Goal: Communication & Community: Connect with others

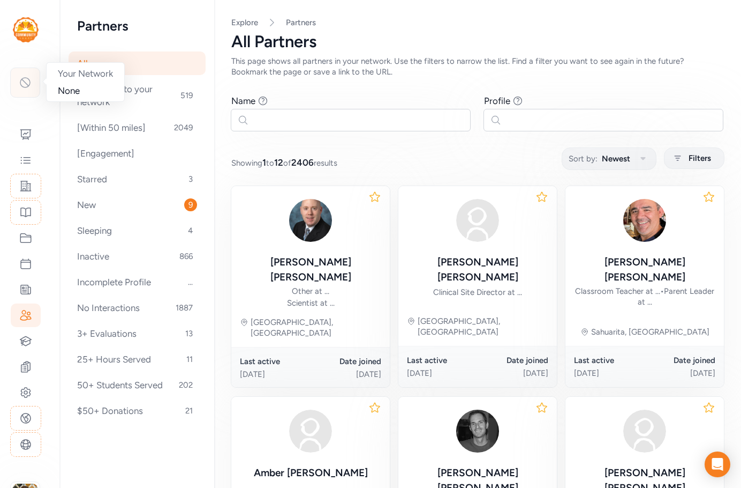
click at [30, 81] on icon at bounding box center [25, 83] width 10 height 10
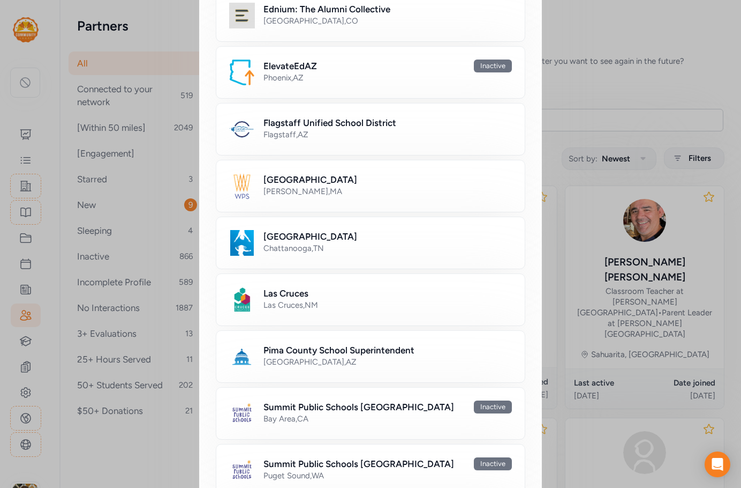
scroll to position [285, 0]
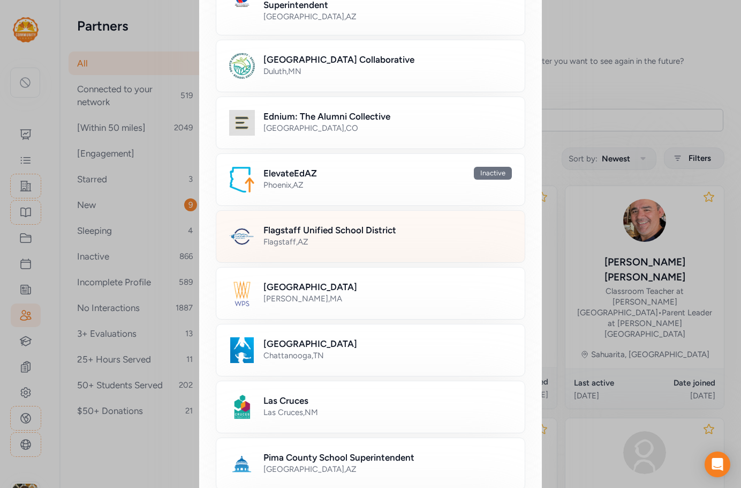
click at [311, 245] on div "Flagstaff , [GEOGRAPHIC_DATA]" at bounding box center [388, 241] width 249 height 11
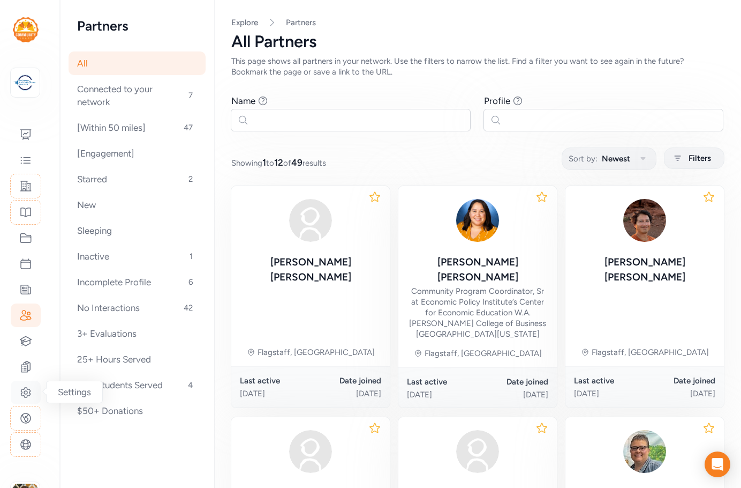
click at [27, 394] on icon at bounding box center [25, 392] width 3 height 3
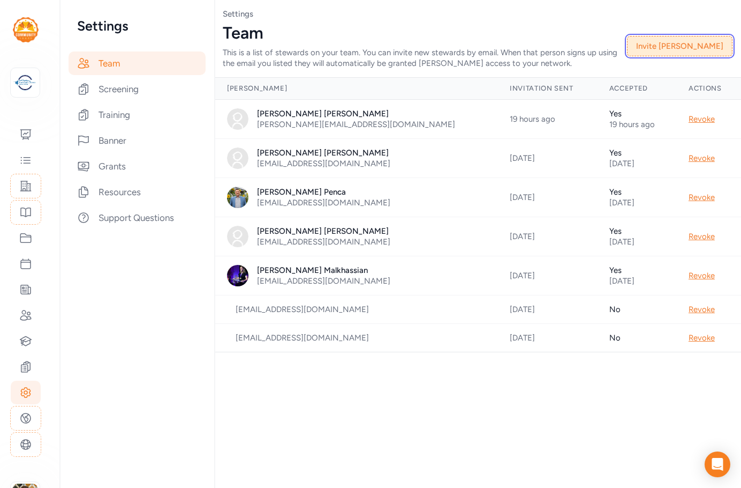
click at [692, 48] on button "Invite [PERSON_NAME]" at bounding box center [680, 46] width 106 height 20
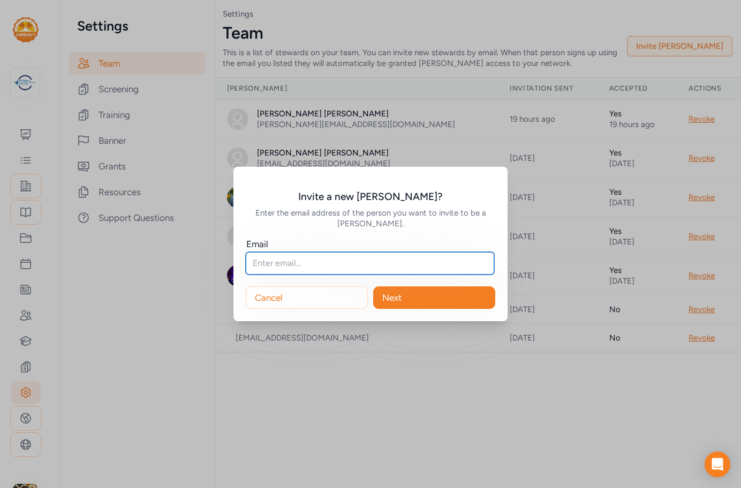
click at [274, 263] on input "text" at bounding box center [370, 263] width 249 height 23
paste input "[EMAIL_ADDRESS][DOMAIN_NAME]"
type input "[EMAIL_ADDRESS][DOMAIN_NAME]"
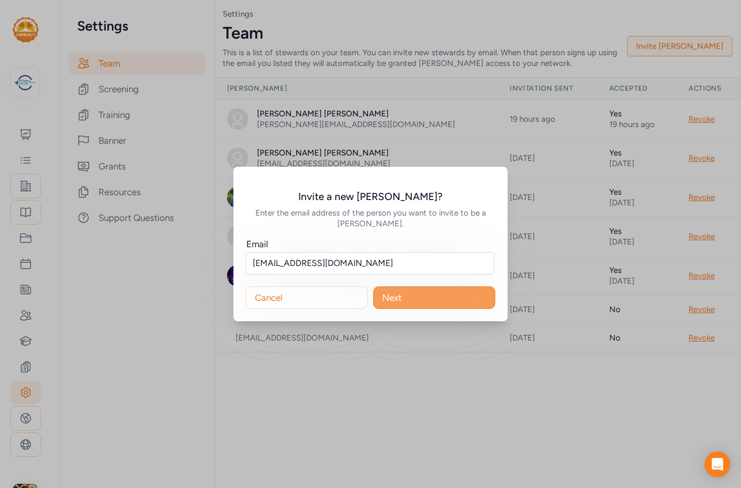
click at [429, 305] on button "Next" at bounding box center [434, 297] width 122 height 23
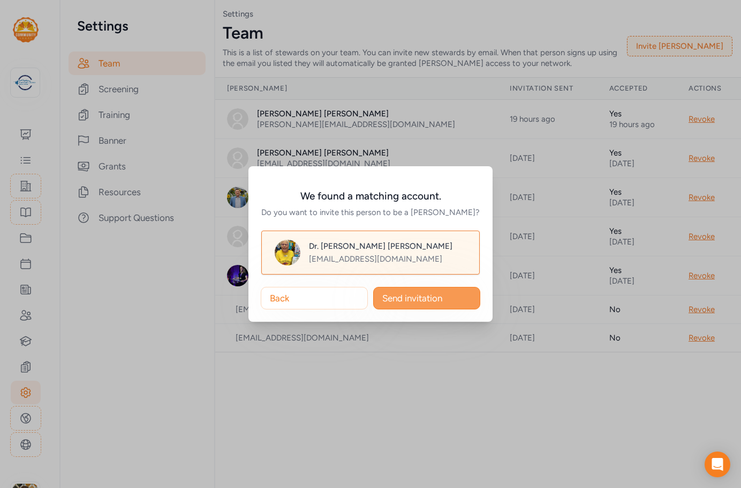
click at [428, 303] on span "Send invitation" at bounding box center [413, 297] width 60 height 13
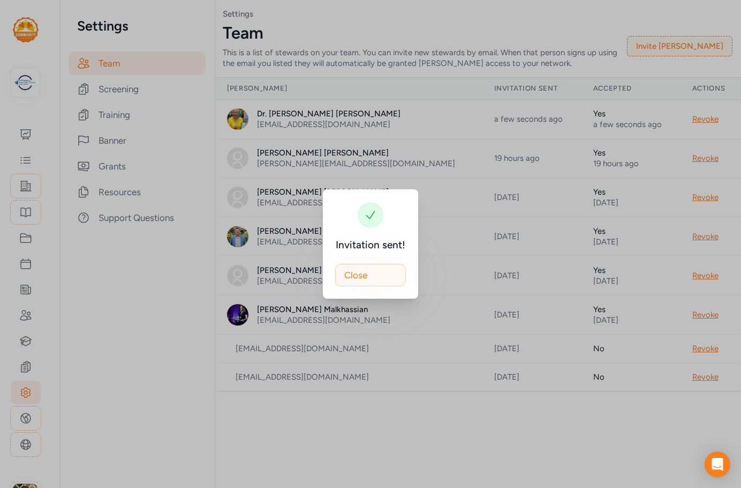
click at [371, 282] on button "Close" at bounding box center [370, 275] width 71 height 23
